Goal: Transaction & Acquisition: Purchase product/service

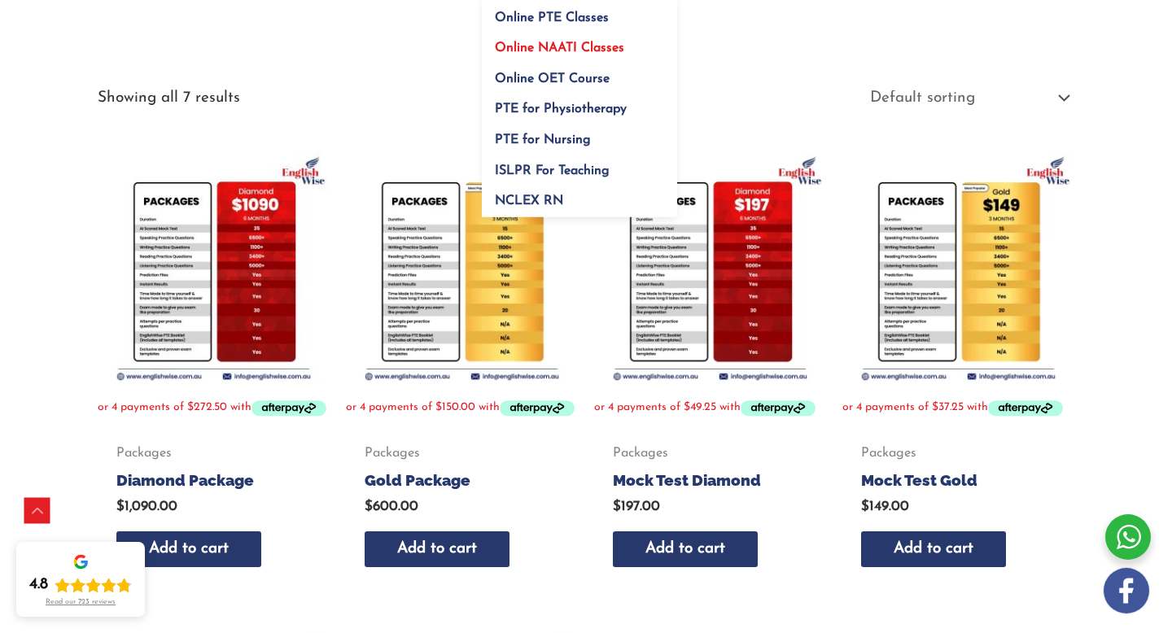
scroll to position [269, 0]
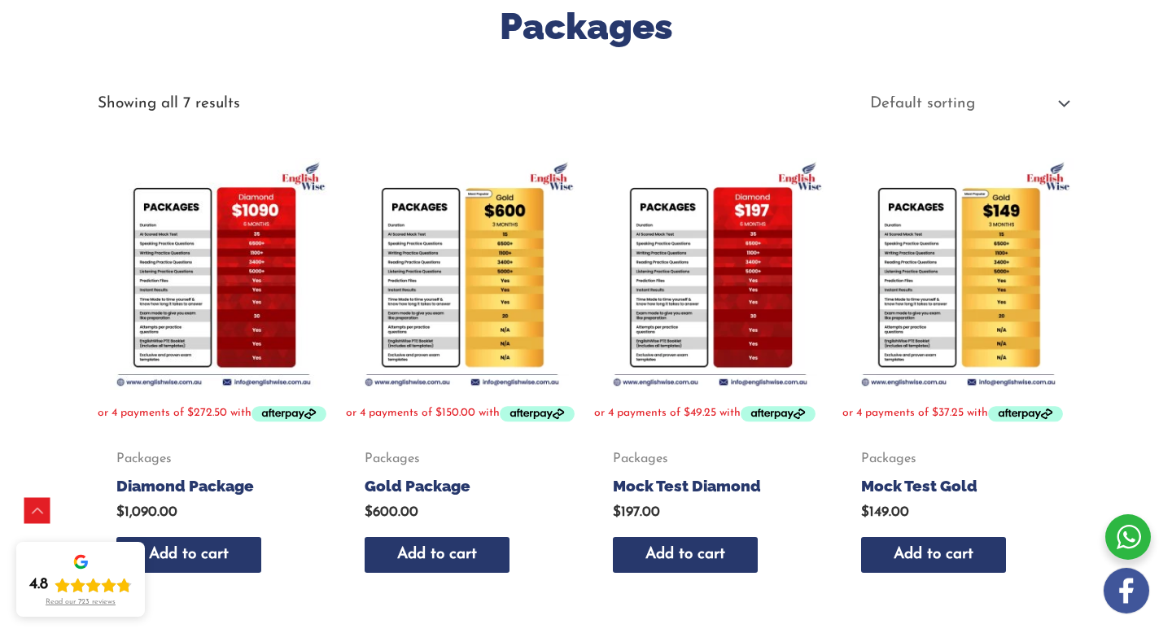
click at [208, 248] on img at bounding box center [214, 274] width 232 height 232
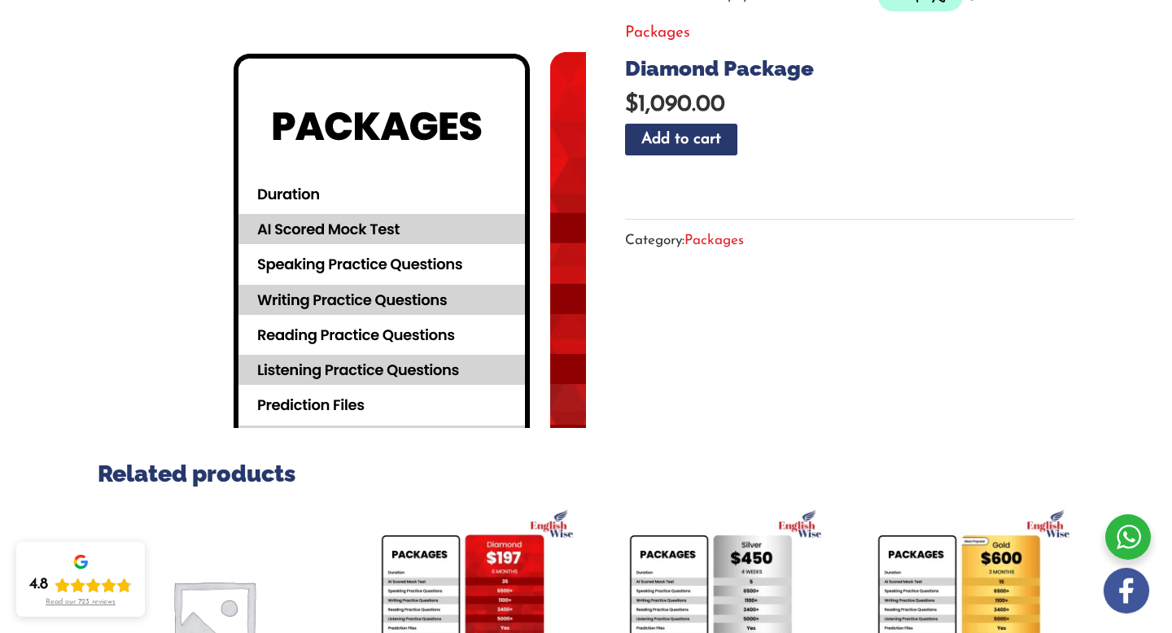
scroll to position [288, 0]
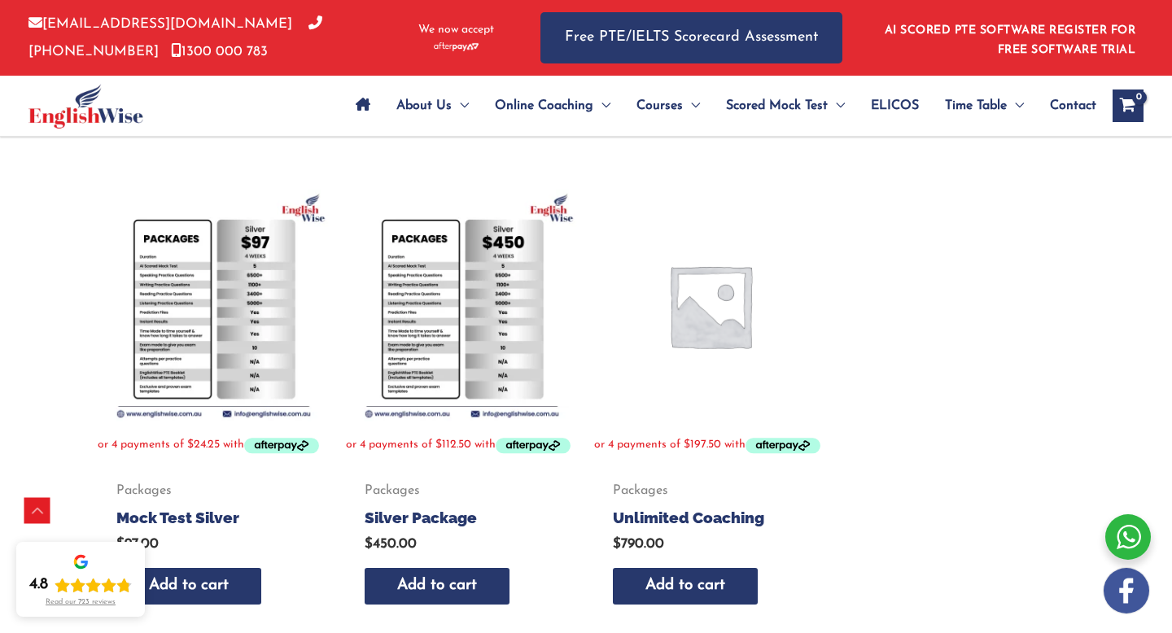
scroll to position [735, 0]
